Goal: Communication & Community: Share content

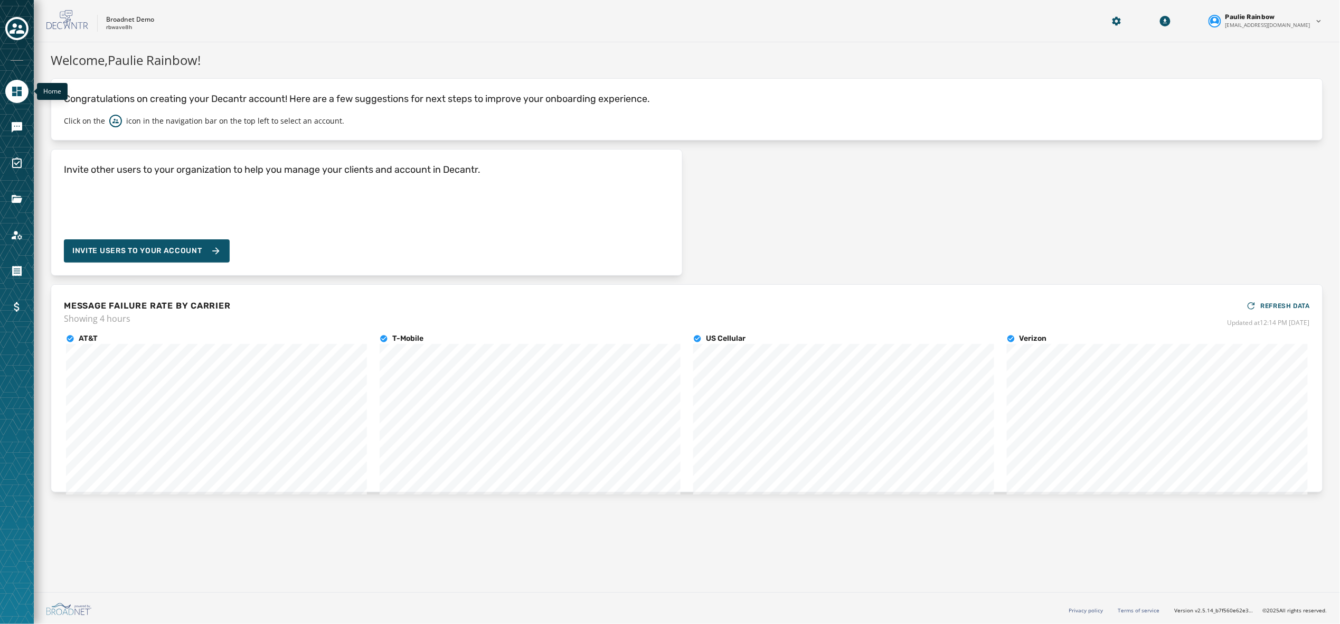
click at [21, 94] on icon "Navigate to Home" at bounding box center [17, 92] width 10 height 10
click at [15, 129] on icon "Navigate to Messaging" at bounding box center [17, 127] width 11 height 11
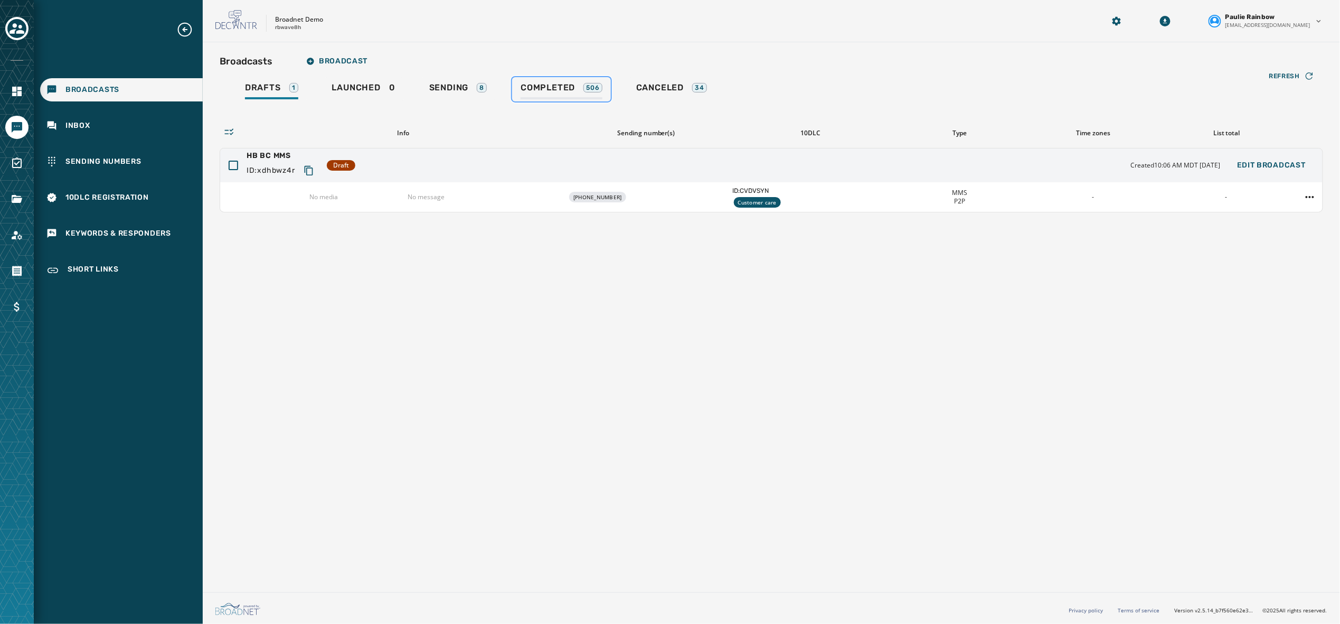
click at [548, 79] on link "Completed 506" at bounding box center [561, 89] width 99 height 24
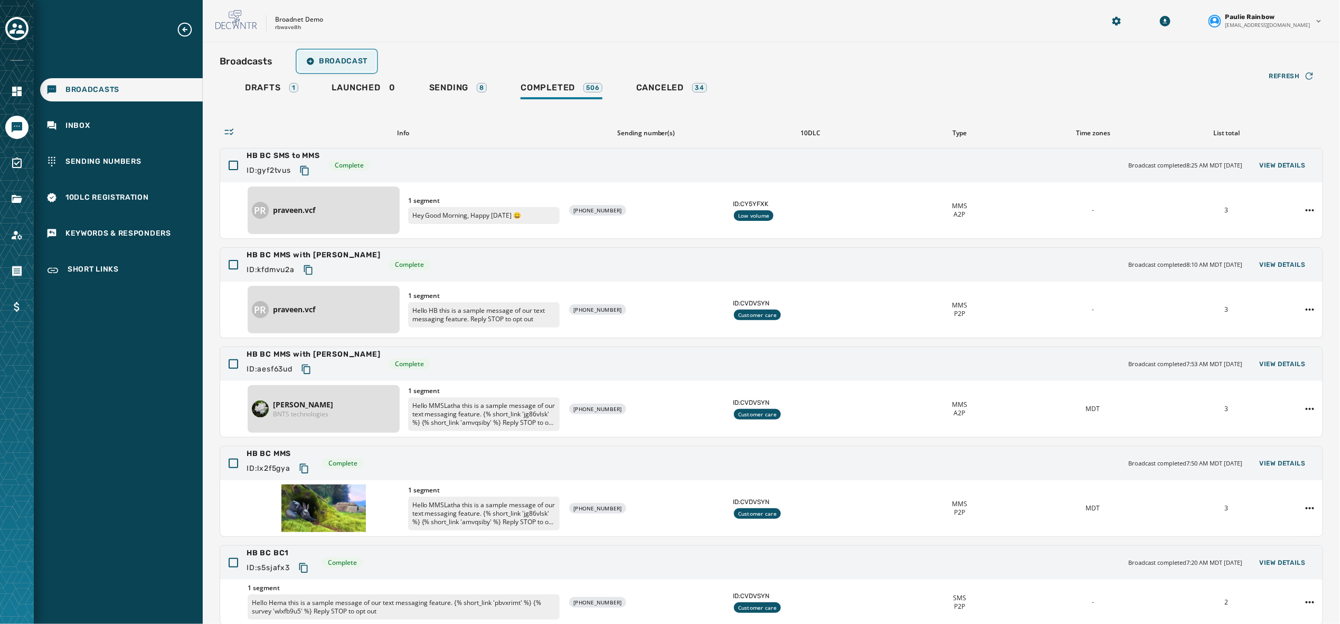
click at [336, 67] on button "Broadcast" at bounding box center [337, 61] width 78 height 21
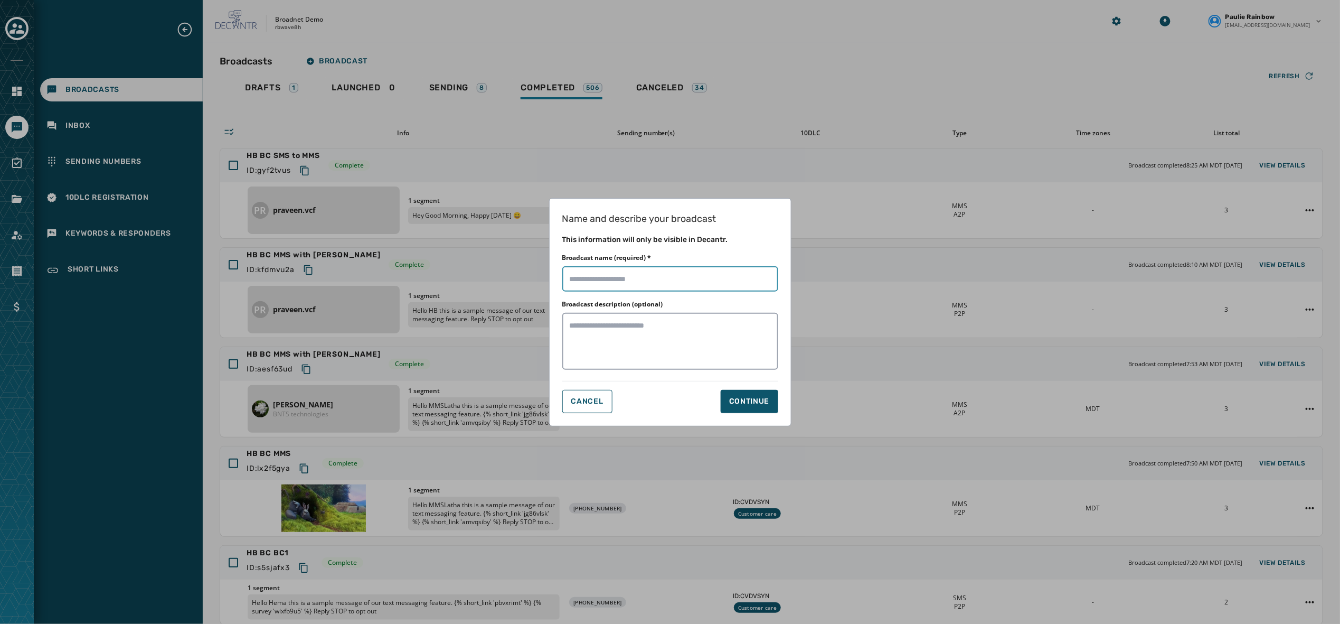
click at [615, 279] on input "Broadcast name (required) *" at bounding box center [670, 278] width 216 height 25
type input "**********"
click at [748, 396] on div "Continue" at bounding box center [749, 401] width 41 height 11
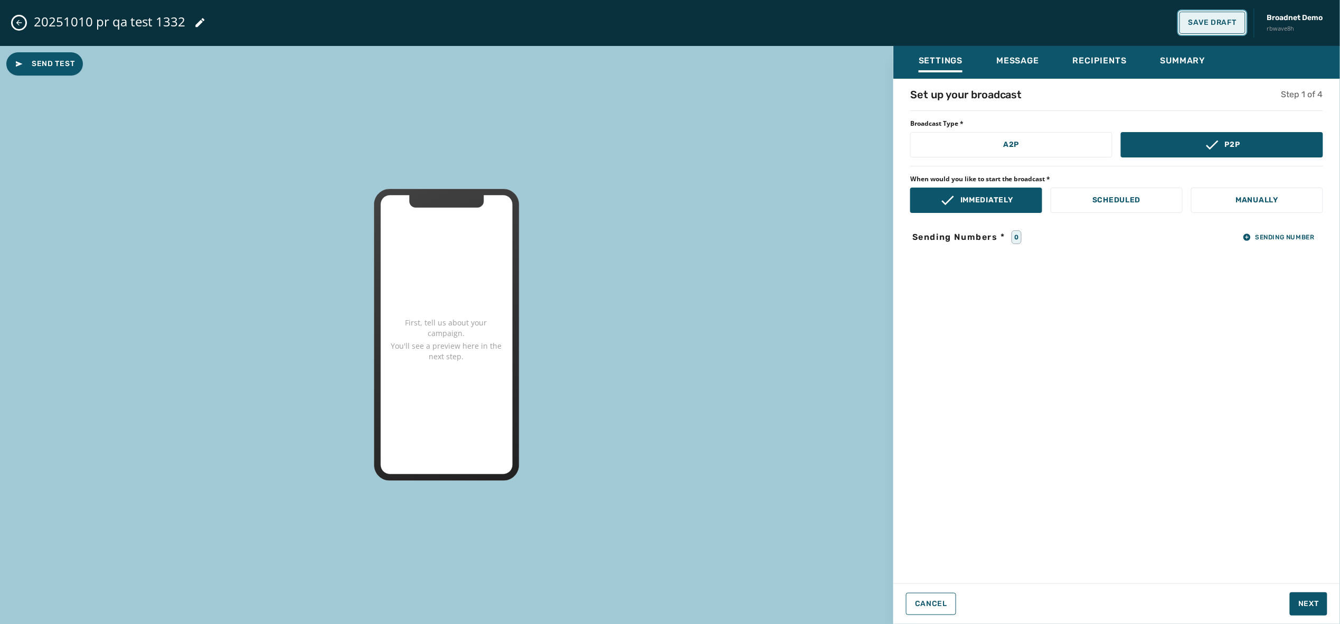
click at [1201, 16] on button "Save Draft" at bounding box center [1213, 23] width 66 height 22
click at [1270, 236] on span "Sending Number" at bounding box center [1279, 237] width 72 height 8
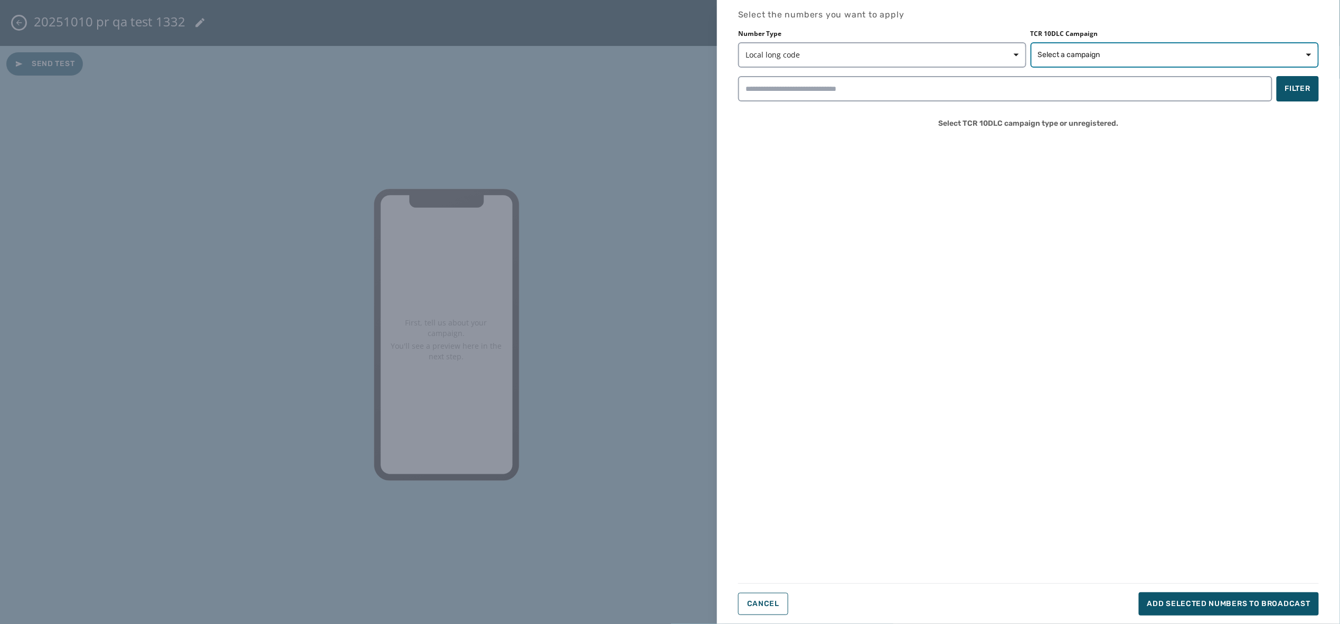
click at [1090, 51] on span "Select a campaign" at bounding box center [1069, 55] width 62 height 11
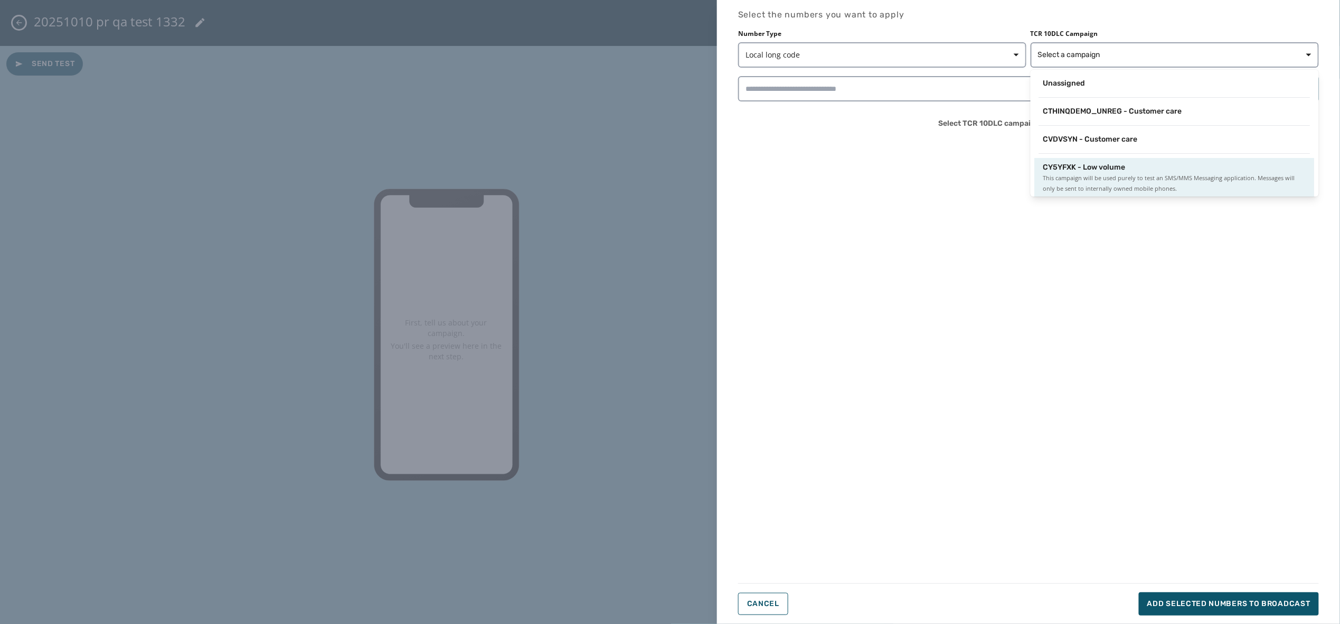
scroll to position [2, 0]
click at [1067, 174] on span "This campaign will be used purely to test an SMS/MMS Messaging application. Mes…" at bounding box center [1175, 181] width 263 height 21
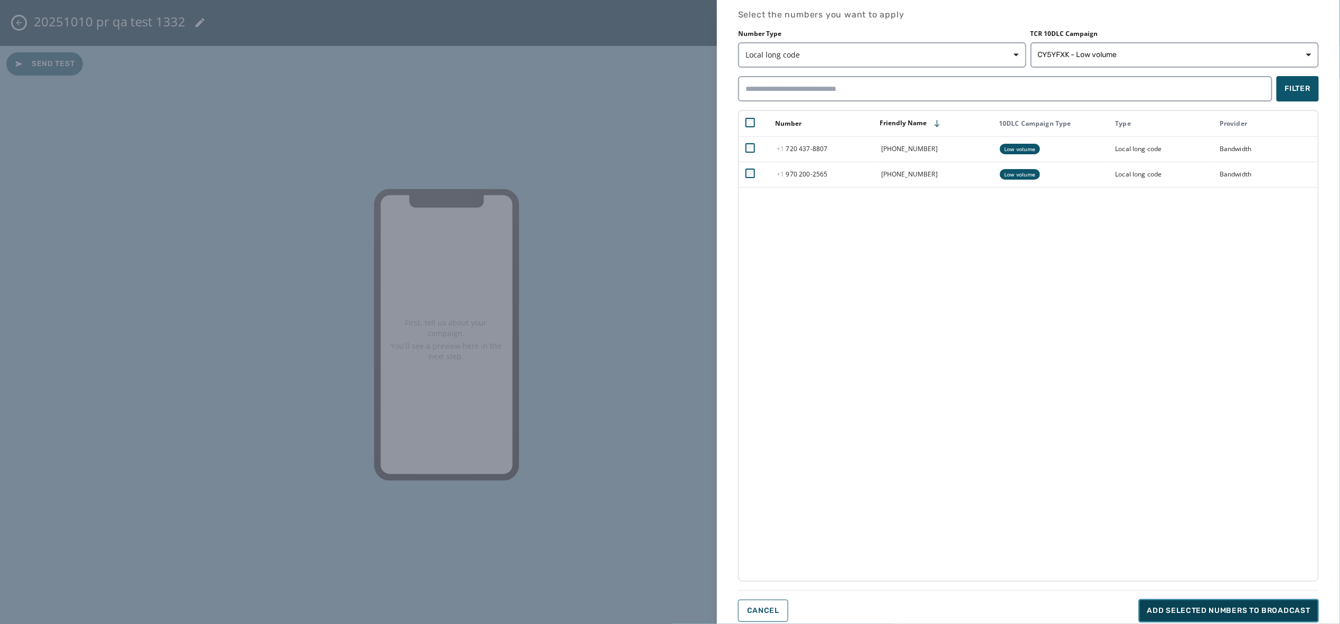
click at [1204, 607] on span "Add selected numbers to broadcast" at bounding box center [1229, 610] width 163 height 11
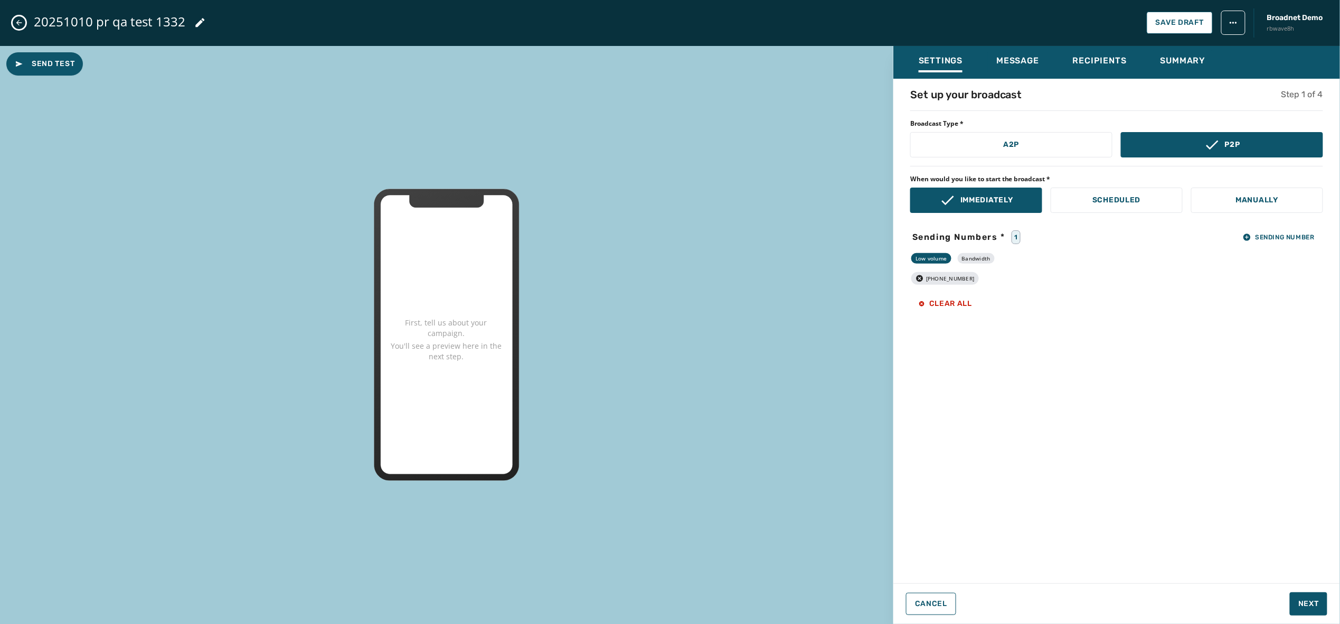
click at [1204, 607] on div "Cancel Next" at bounding box center [1117, 603] width 447 height 23
click at [1186, 17] on button "Save Draft" at bounding box center [1180, 23] width 66 height 22
click at [1015, 58] on span "Message" at bounding box center [1018, 60] width 43 height 11
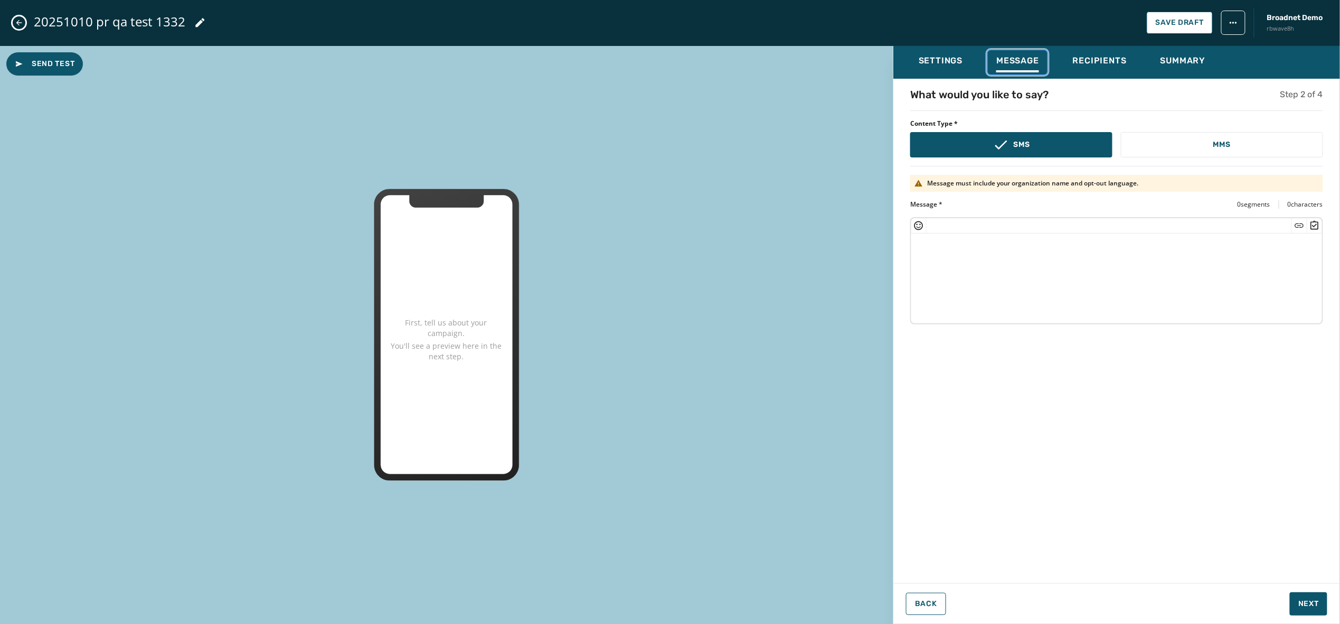
click at [921, 224] on icon "Insert Emoji" at bounding box center [919, 225] width 11 height 11
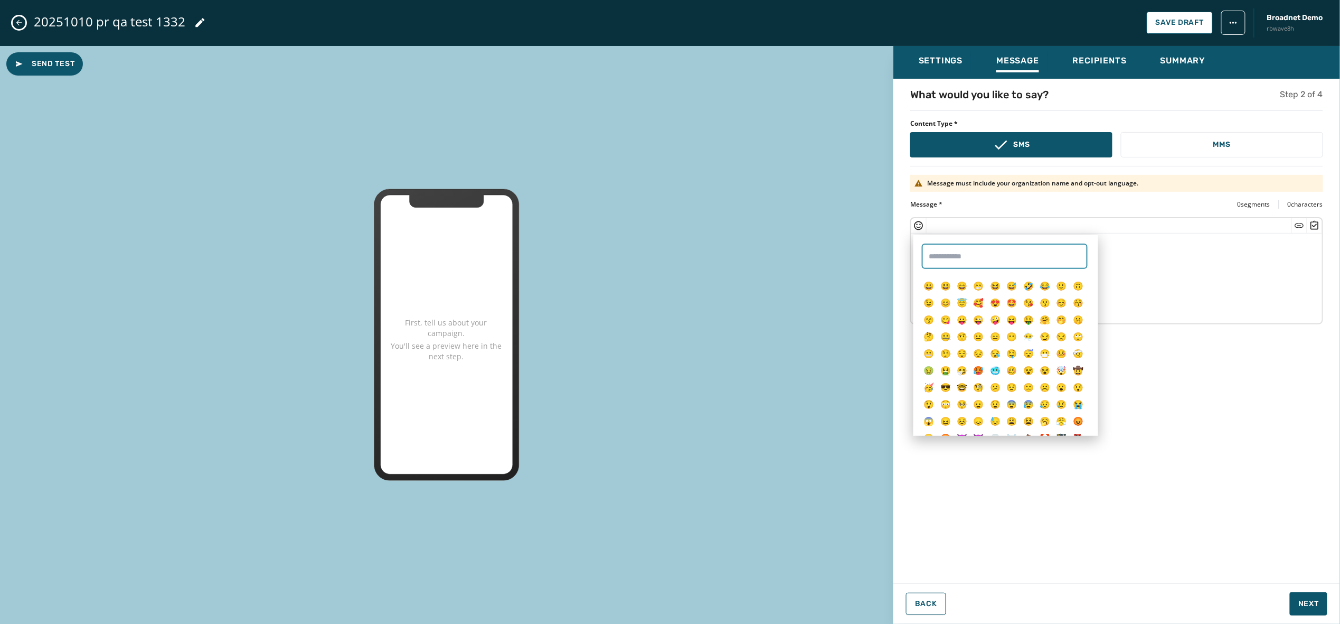
click at [940, 251] on input "text" at bounding box center [1005, 255] width 166 height 25
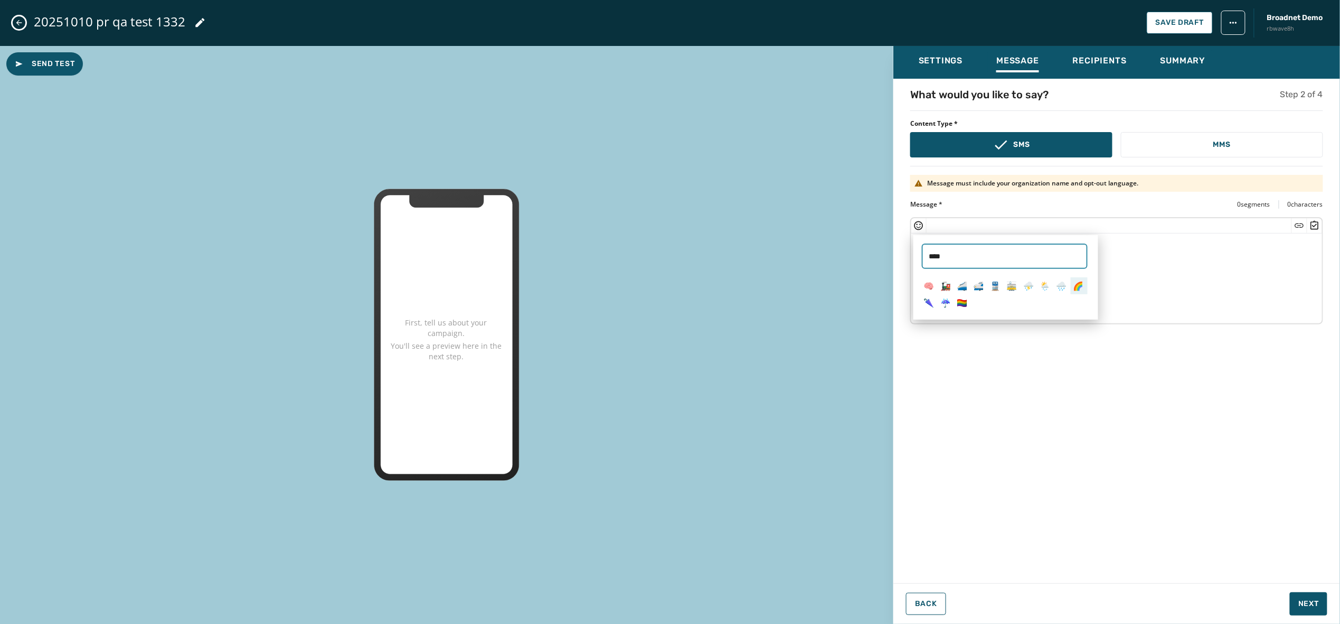
type input "****"
click at [1078, 287] on span "🌈" at bounding box center [1078, 286] width 11 height 12
type textarea "**"
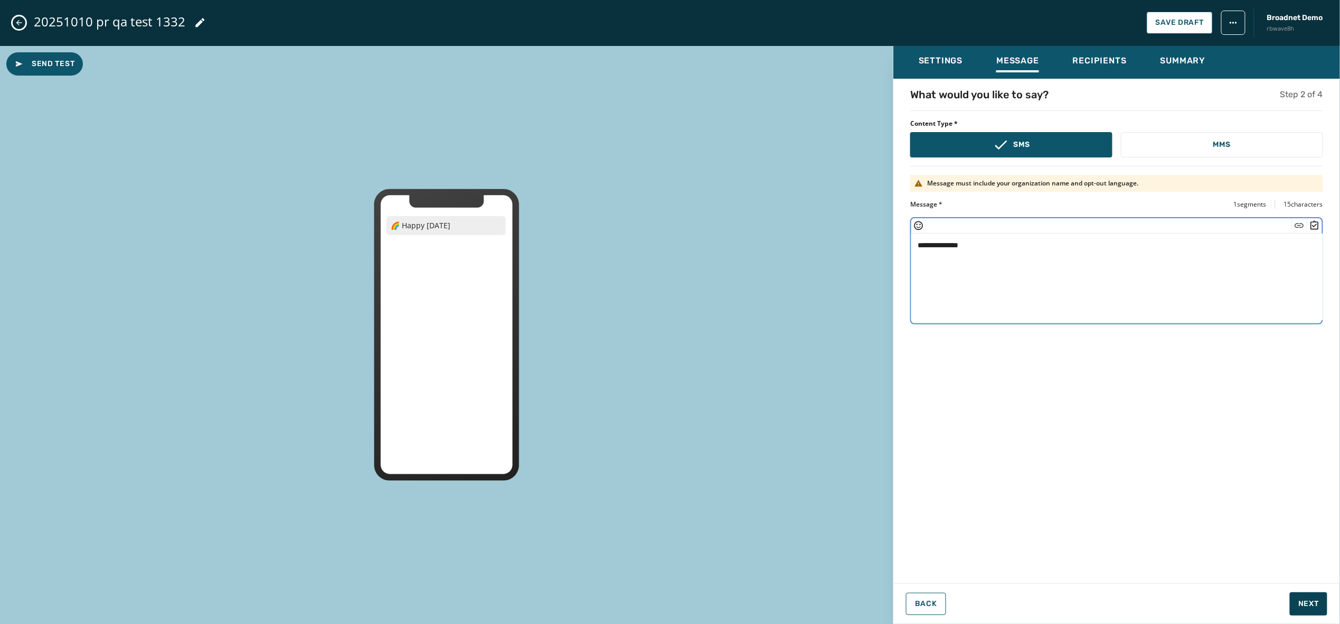
type textarea "**********"
click at [1306, 594] on button "Next" at bounding box center [1308, 603] width 37 height 23
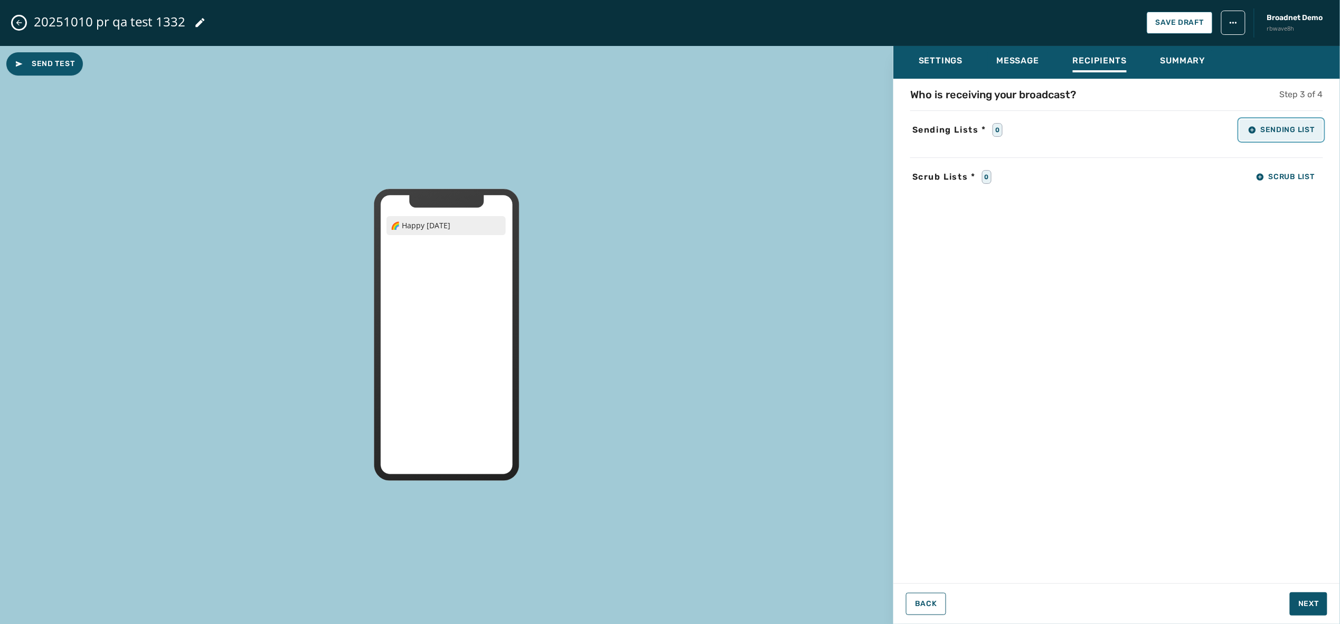
click at [1298, 123] on button "Sending List" at bounding box center [1281, 129] width 83 height 21
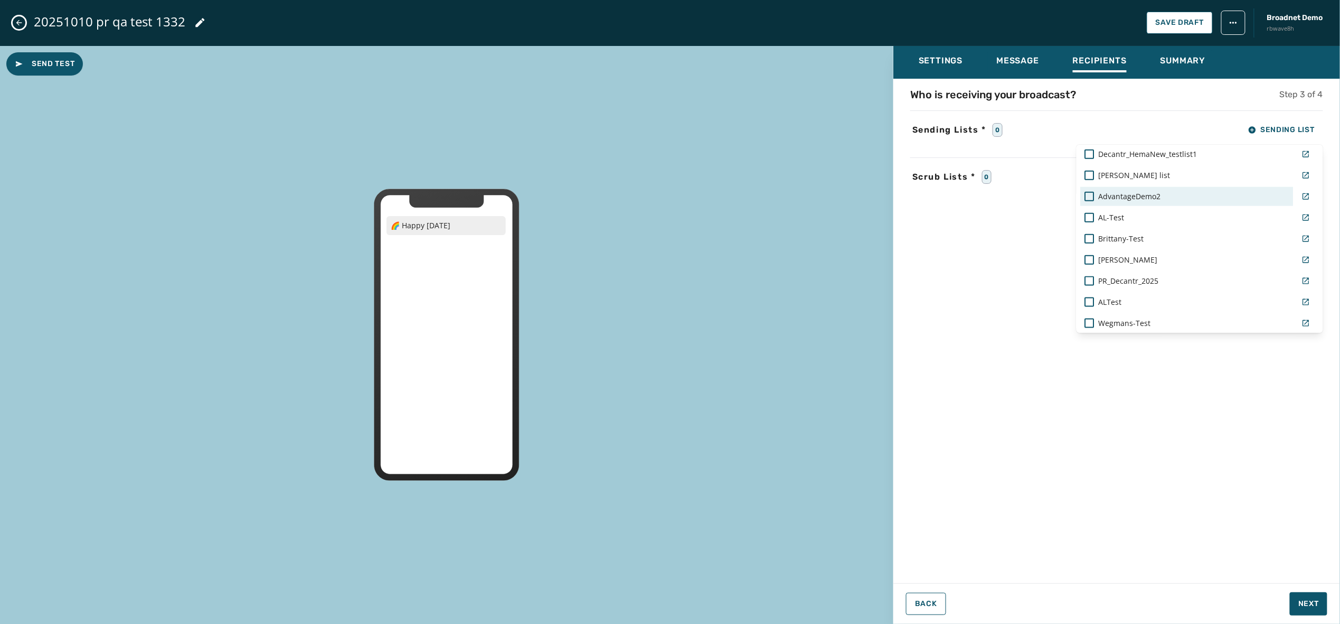
scroll to position [623, 0]
click at [1129, 277] on span "PR_Decantr_2025" at bounding box center [1129, 280] width 60 height 11
click at [1245, 487] on div "Who is receiving your broadcast? Step 3 of 4 Sending Lists * 1 Sending List Rea…" at bounding box center [1117, 327] width 447 height 481
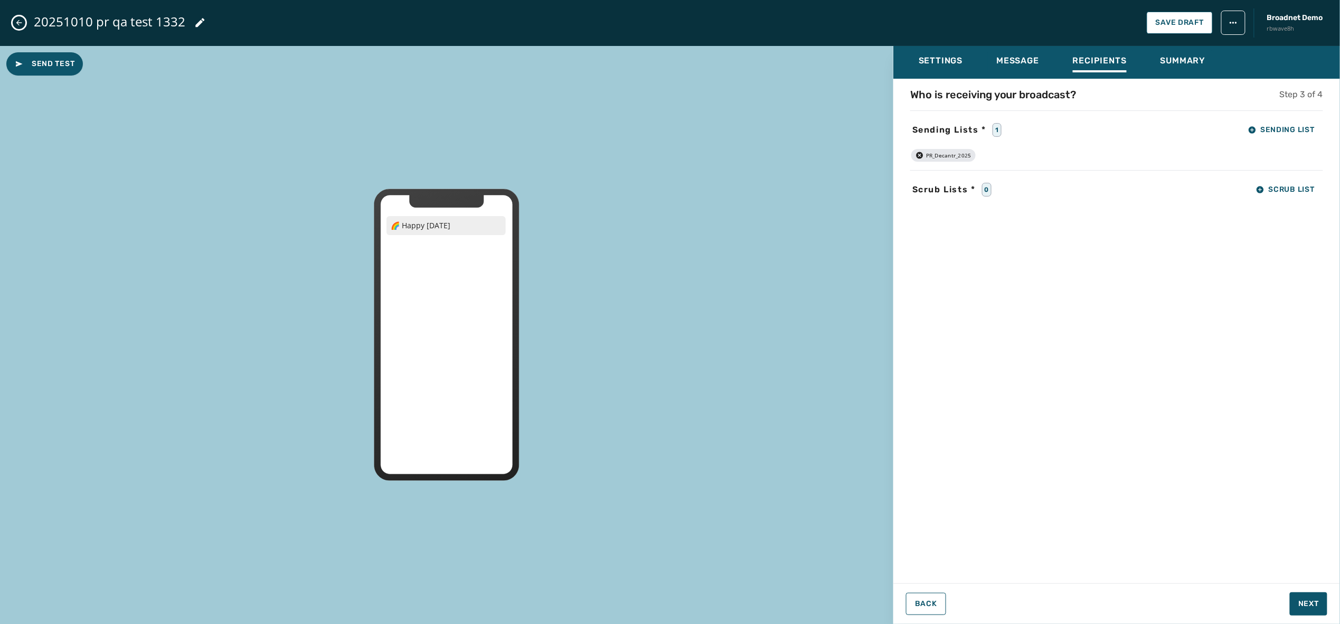
click at [1191, 11] on div "20251010 pr qa test 1332 Save Draft Broadnet Demo rbwave8h" at bounding box center [670, 23] width 1340 height 46
click at [1181, 20] on span "Save Draft" at bounding box center [1180, 22] width 48 height 8
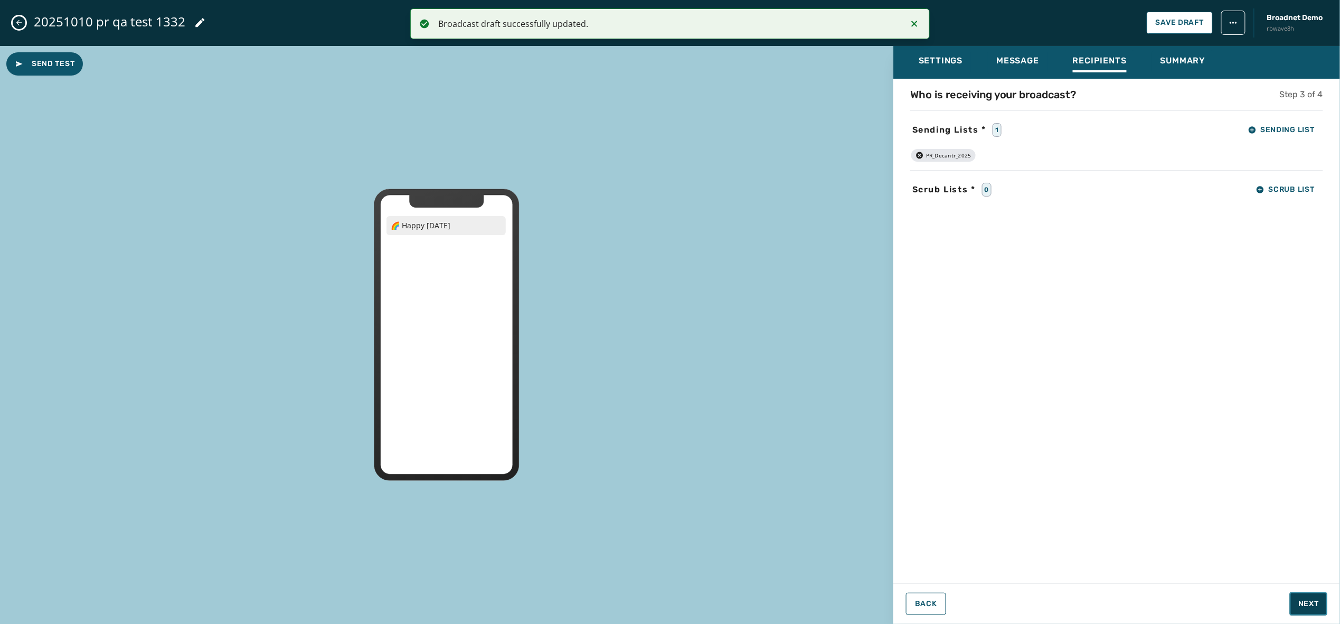
click at [1306, 600] on span "Next" at bounding box center [1309, 603] width 21 height 11
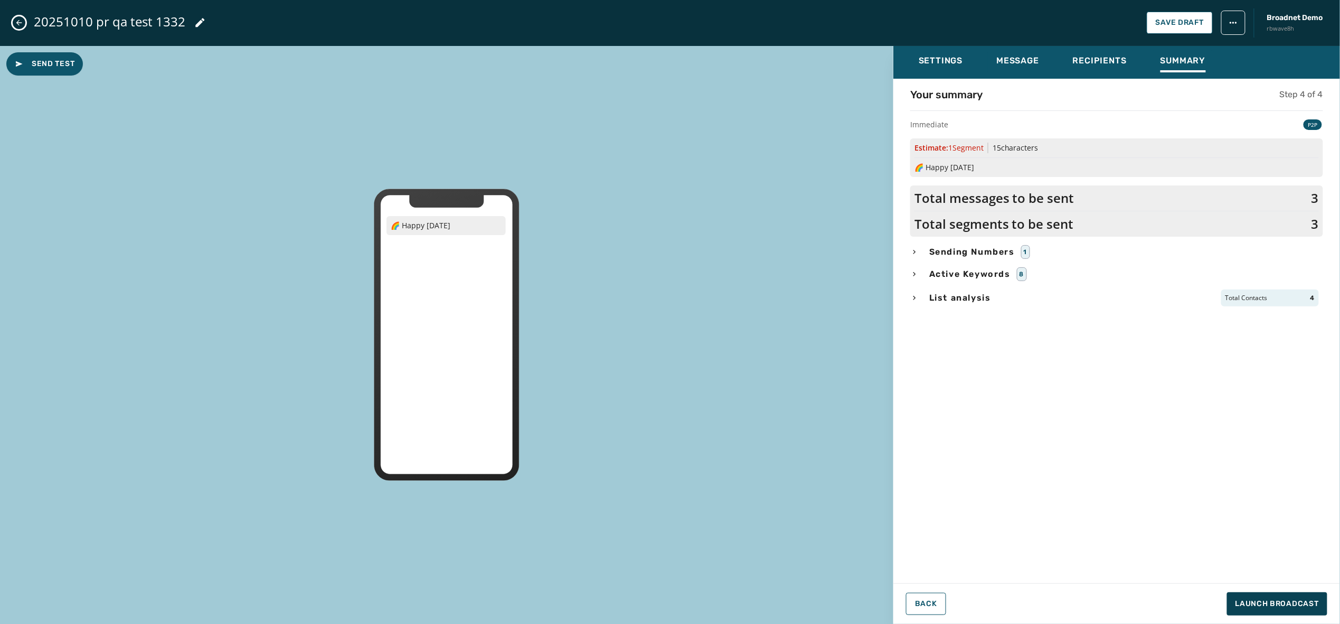
click at [297, 207] on div "Send Test 🌈 Happy [DATE]" at bounding box center [447, 335] width 894 height 578
click at [1181, 20] on span "Save Draft" at bounding box center [1180, 22] width 48 height 8
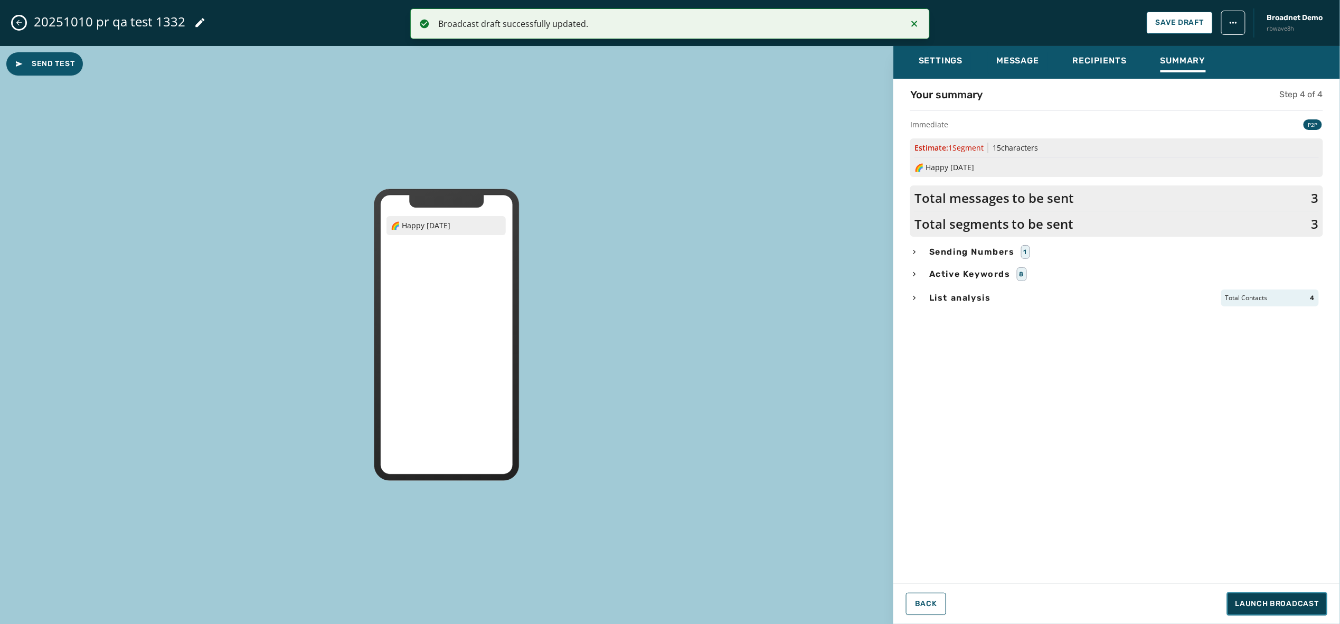
click at [1274, 596] on button "Launch Broadcast" at bounding box center [1277, 603] width 100 height 23
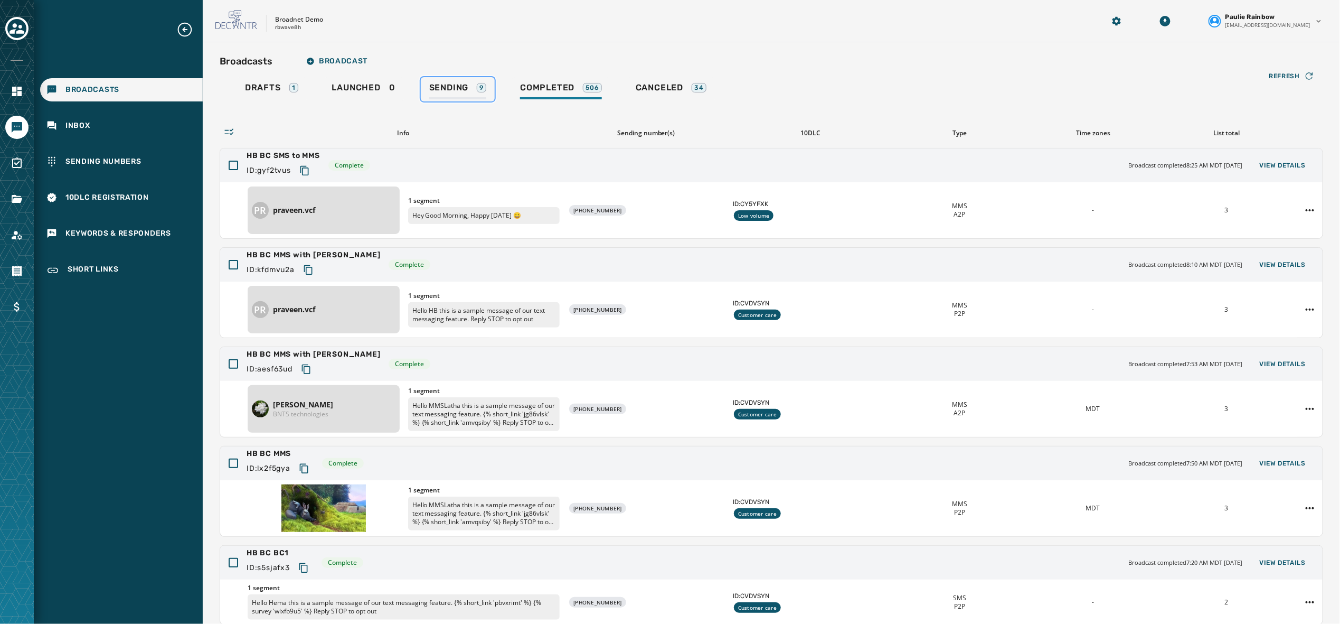
click at [436, 99] on link "Sending 9" at bounding box center [458, 89] width 74 height 24
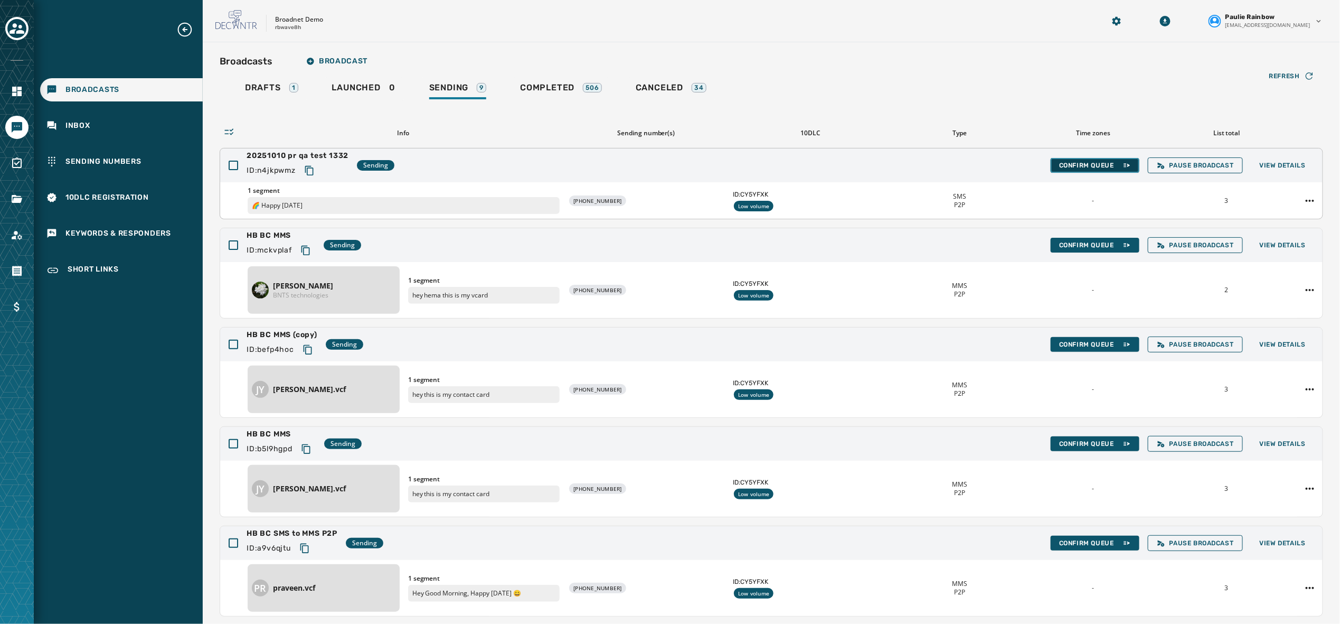
click at [1071, 167] on span "Confirm Queue" at bounding box center [1095, 165] width 72 height 8
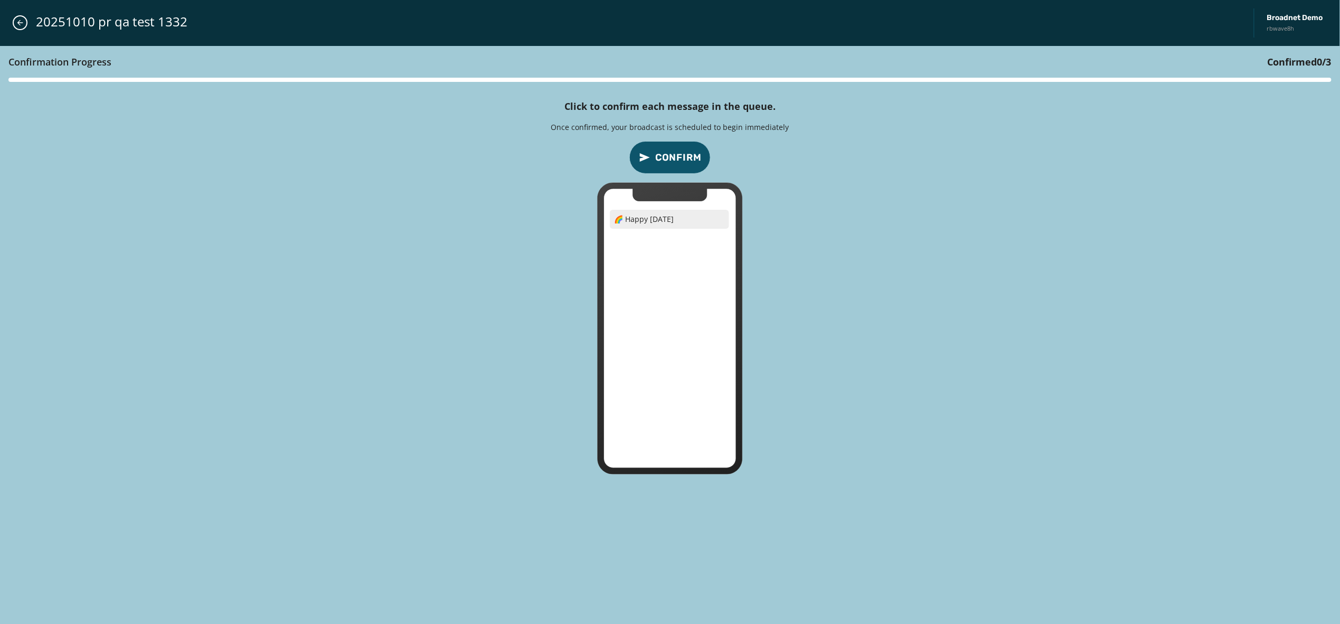
click at [701, 156] on span "Confirm" at bounding box center [678, 157] width 46 height 15
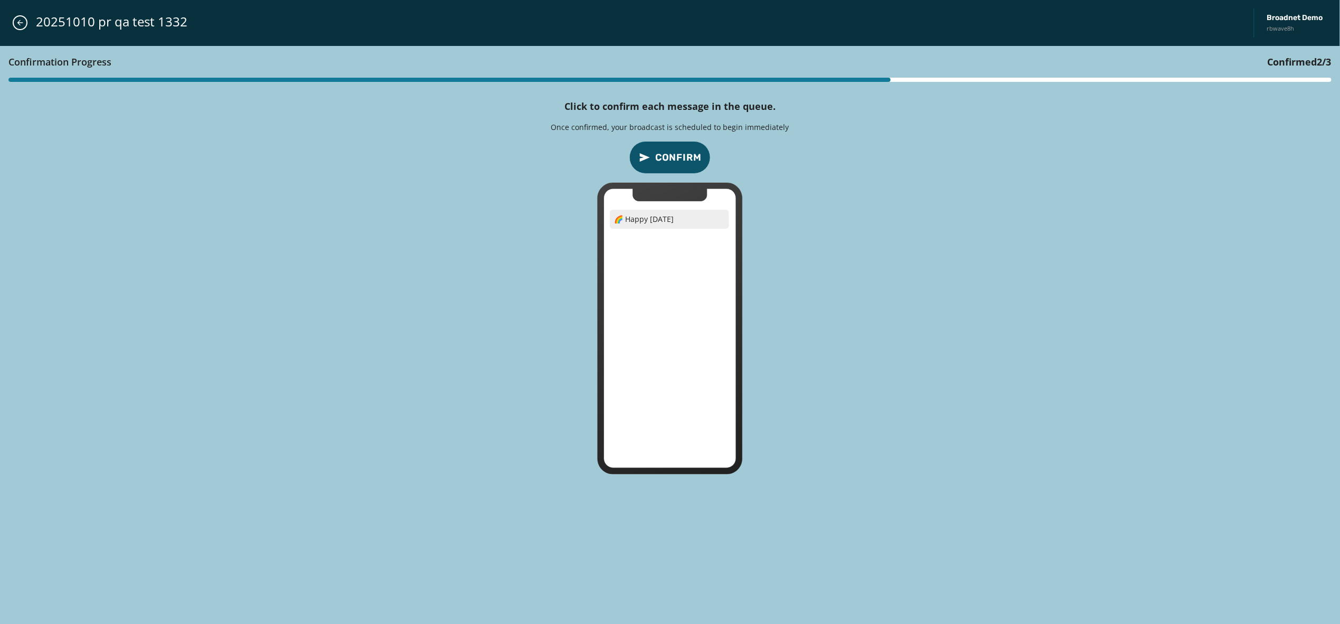
click at [701, 156] on span "Confirm" at bounding box center [678, 157] width 46 height 15
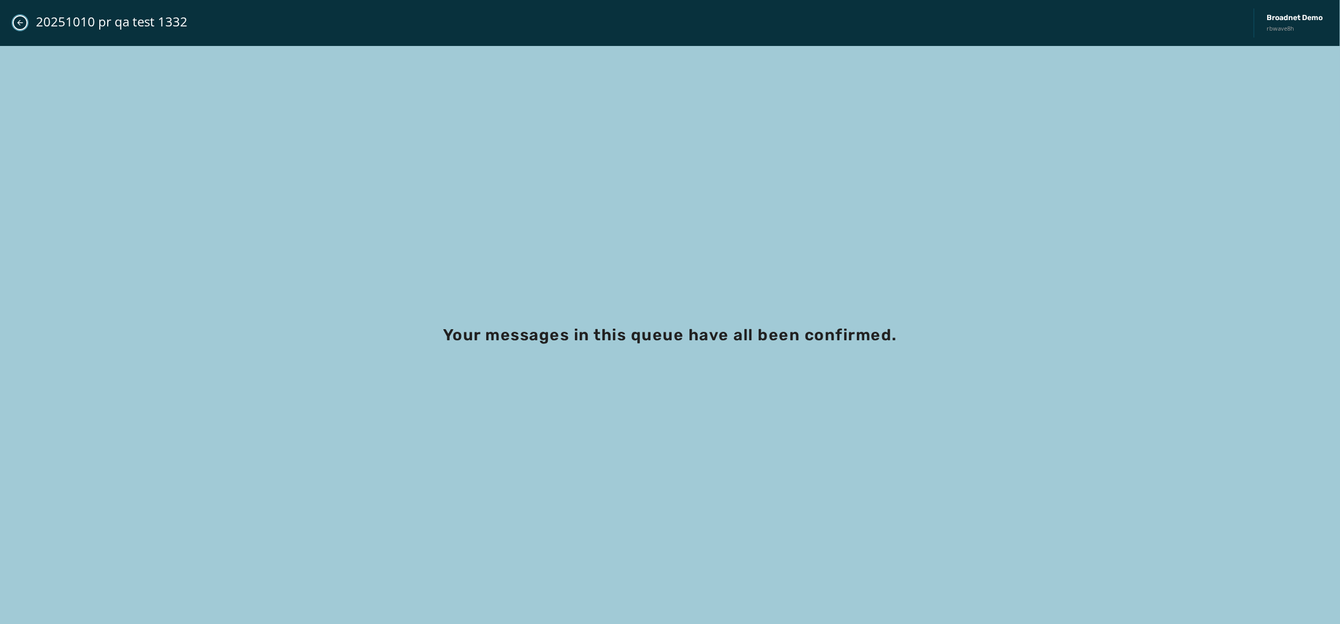
click at [19, 22] on icon "Close admin drawer" at bounding box center [20, 22] width 8 height 8
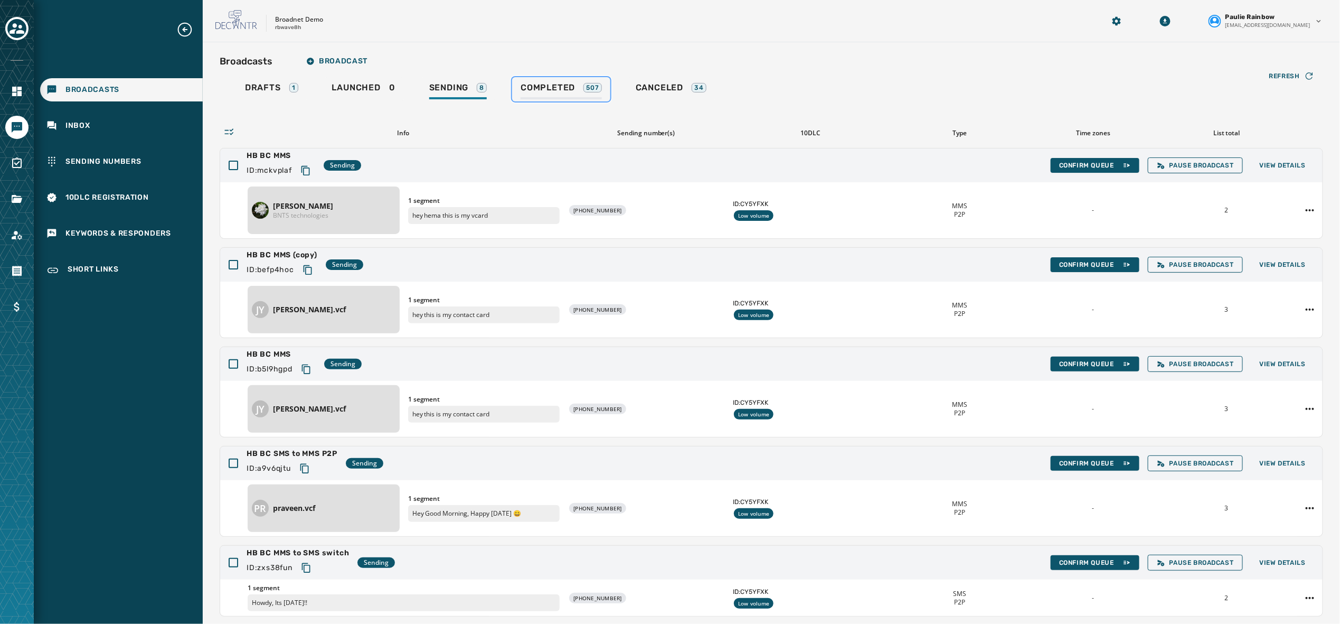
click at [546, 86] on span "Completed" at bounding box center [548, 87] width 54 height 11
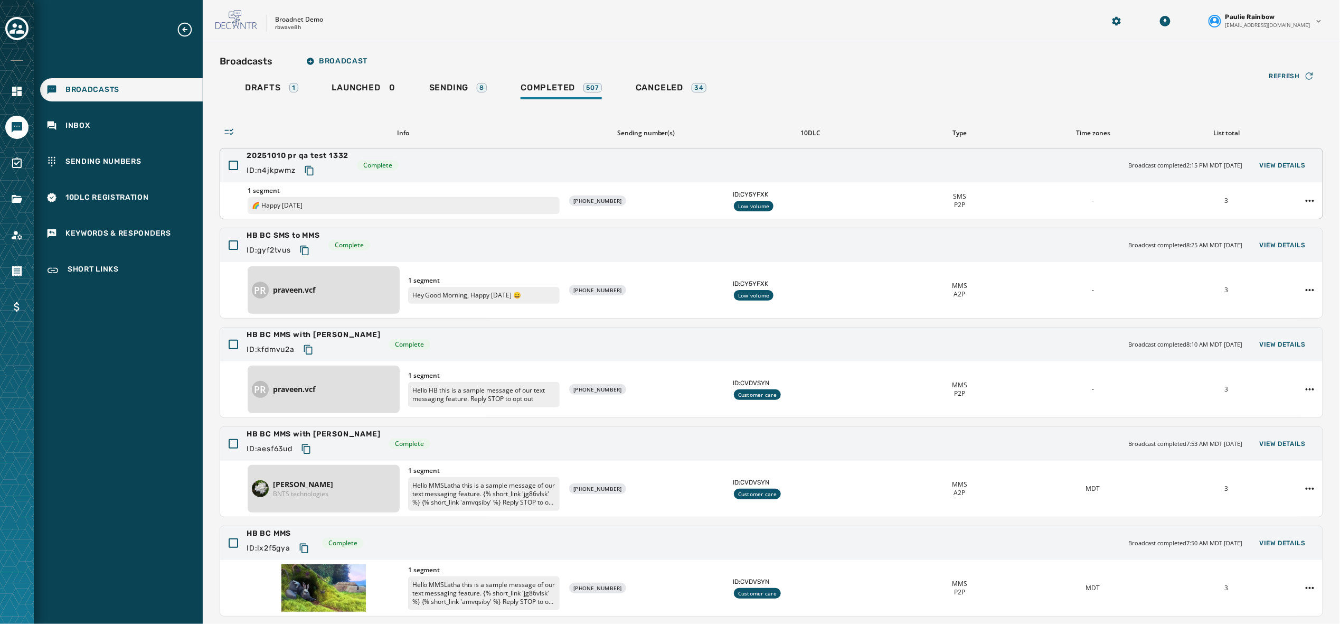
click at [1269, 155] on div "20251010 pr qa test 1332 ID: n4jkpwmz Complete Broadcast completed 2:15 PM MDT …" at bounding box center [771, 165] width 1103 height 34
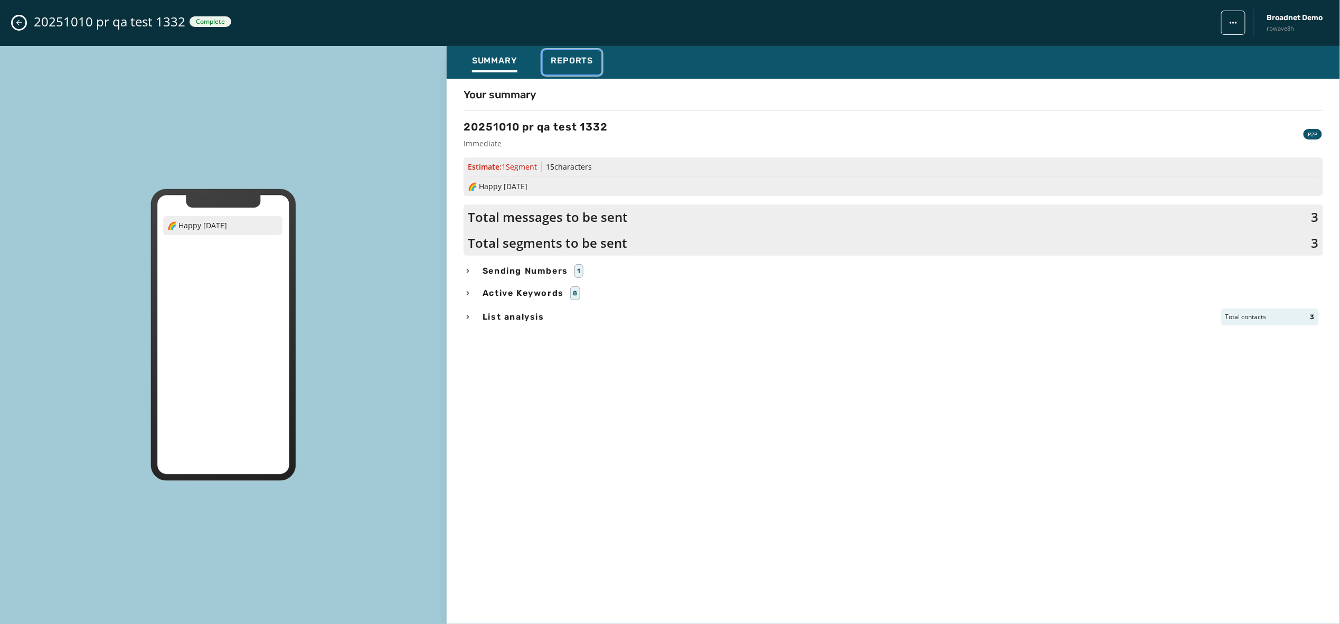
click at [578, 58] on span "Reports" at bounding box center [572, 60] width 42 height 11
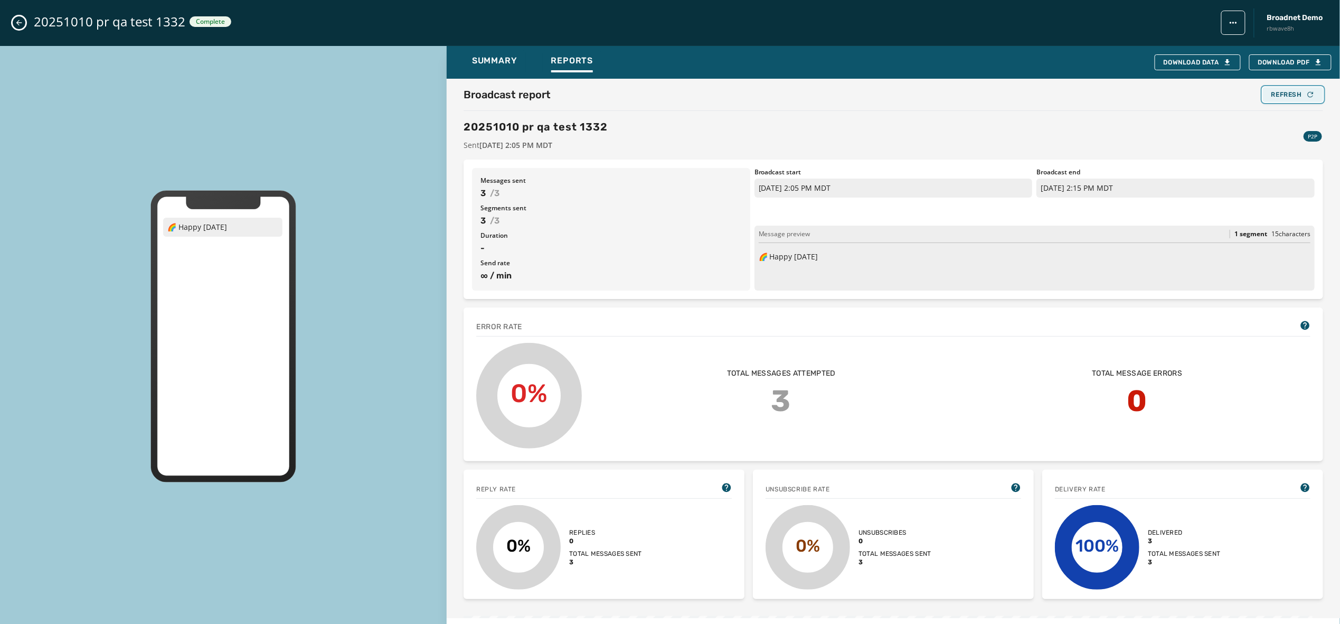
click at [1307, 93] on icon "button" at bounding box center [1311, 94] width 8 height 8
